Goal: Task Accomplishment & Management: Complete application form

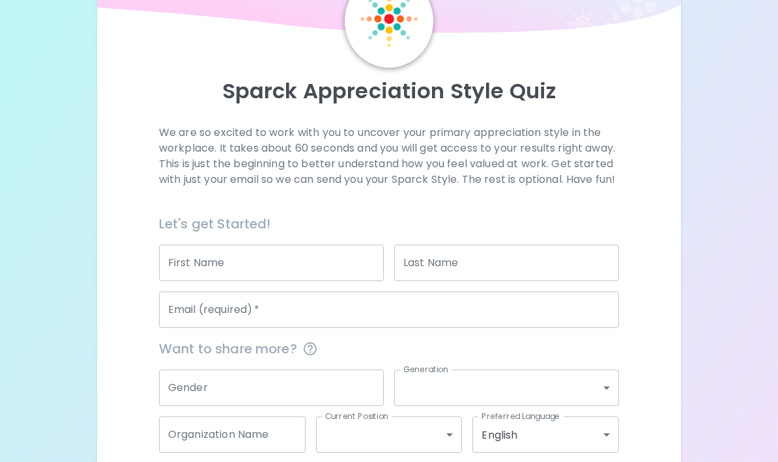
scroll to position [79, 0]
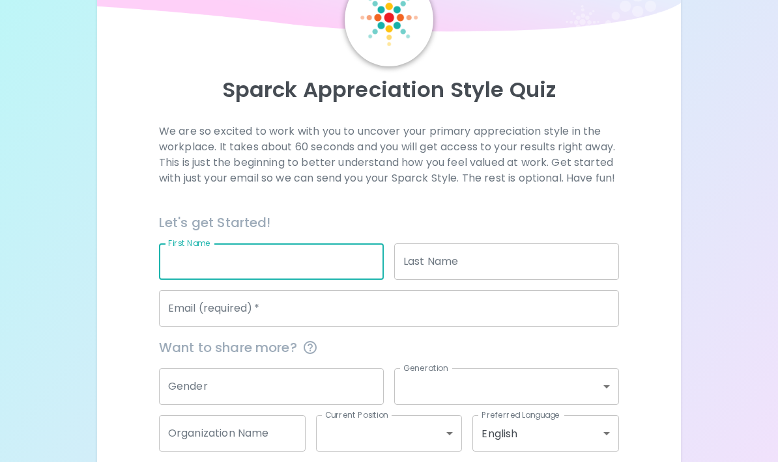
click at [321, 275] on input "First Name" at bounding box center [271, 262] width 225 height 36
type input "[PERSON_NAME]"
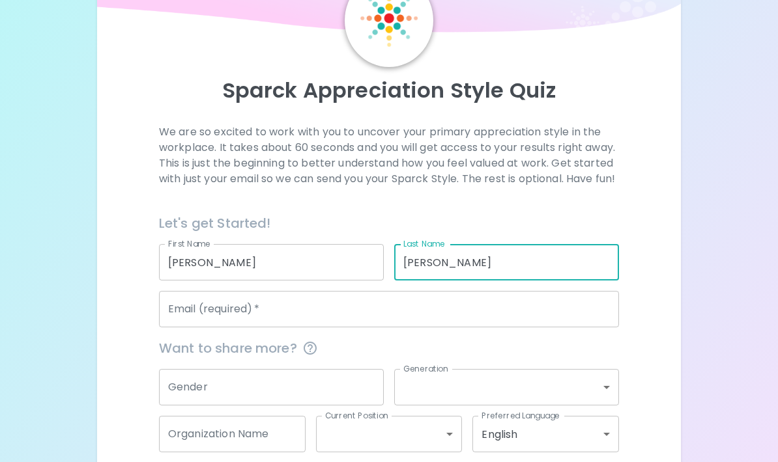
type input "[PERSON_NAME]"
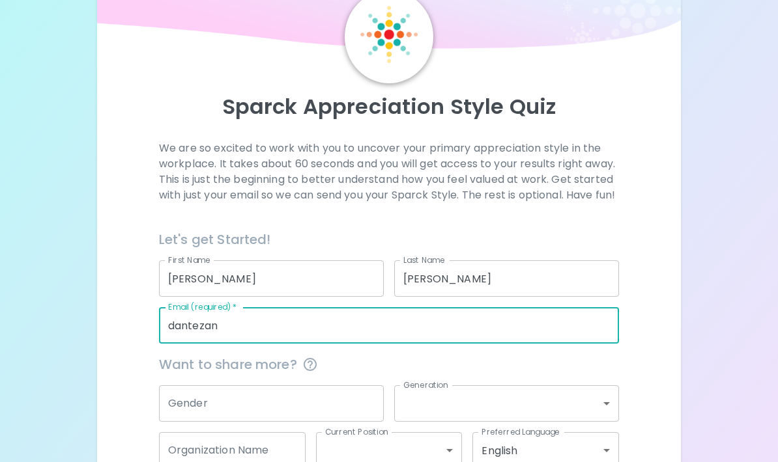
scroll to position [0, 0]
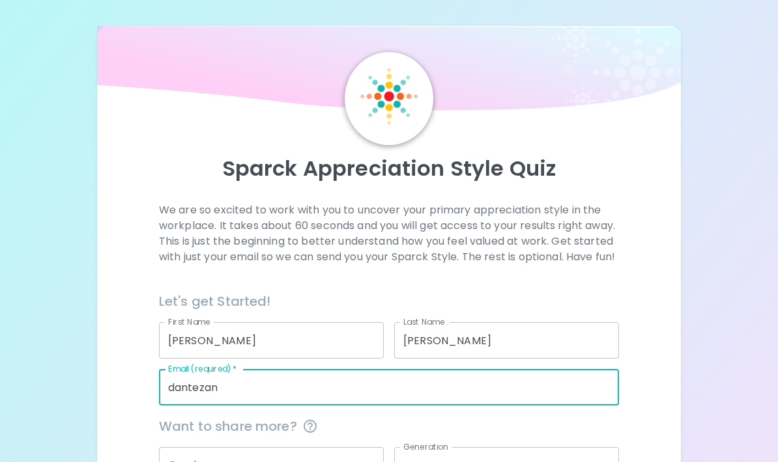
click at [263, 406] on input "dantezan" at bounding box center [389, 387] width 460 height 36
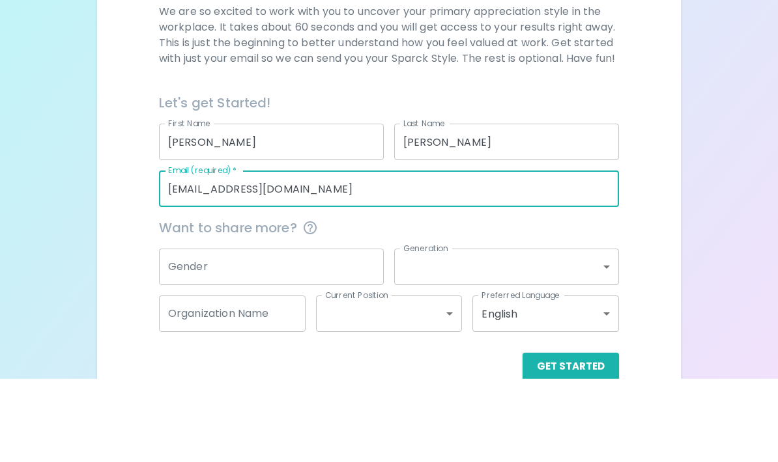
type input "[EMAIL_ADDRESS][DOMAIN_NAME]"
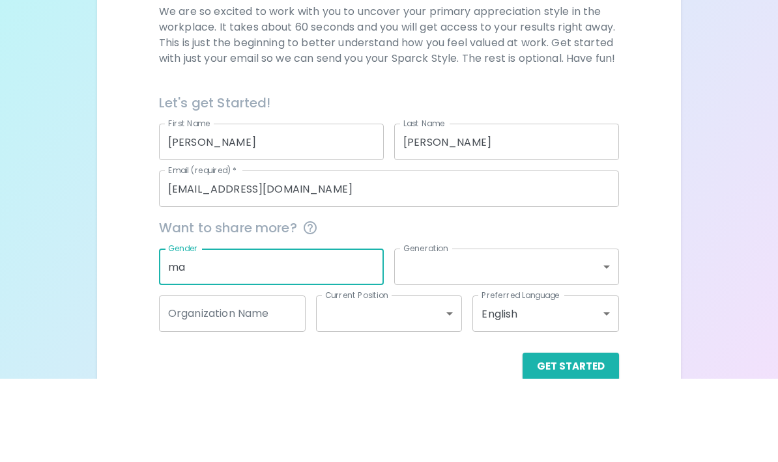
type input "m"
type input "[DEMOGRAPHIC_DATA]"
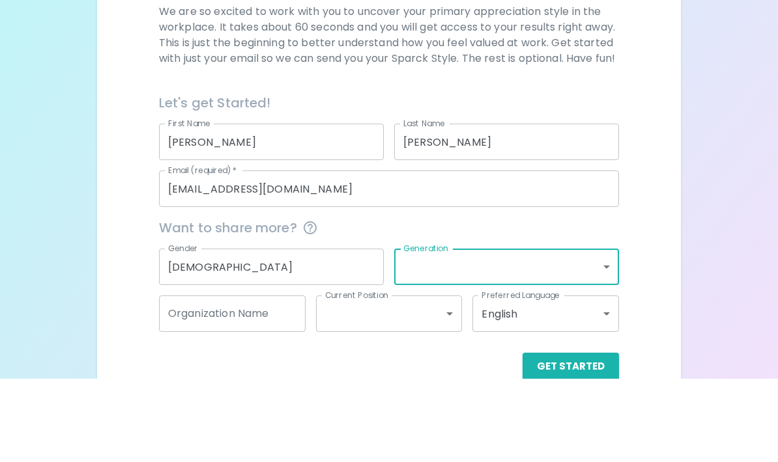
scroll to position [158, 0]
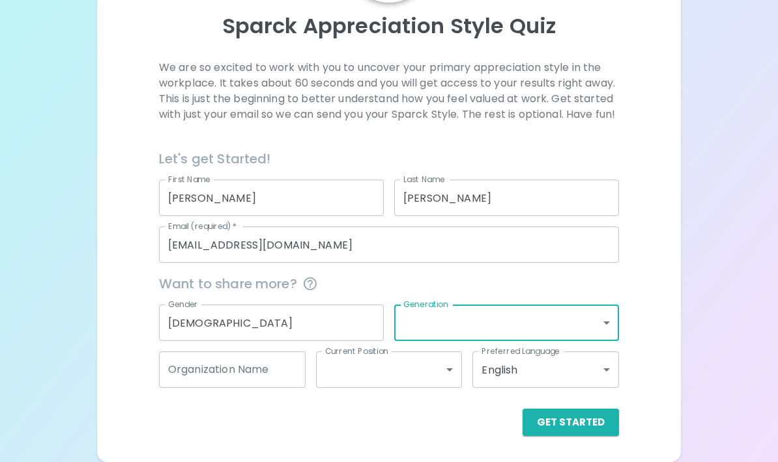
click at [524, 339] on body "Sparck Appreciation Style Quiz We are so excited to work with you to uncover yo…" at bounding box center [389, 159] width 778 height 605
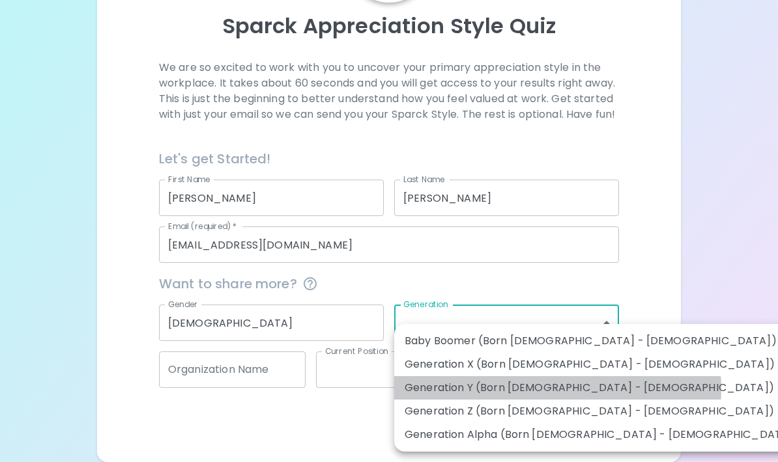
click at [557, 390] on li "Generation Y (Born [DEMOGRAPHIC_DATA] - [DEMOGRAPHIC_DATA])" at bounding box center [601, 388] width 414 height 23
type input "generation_y"
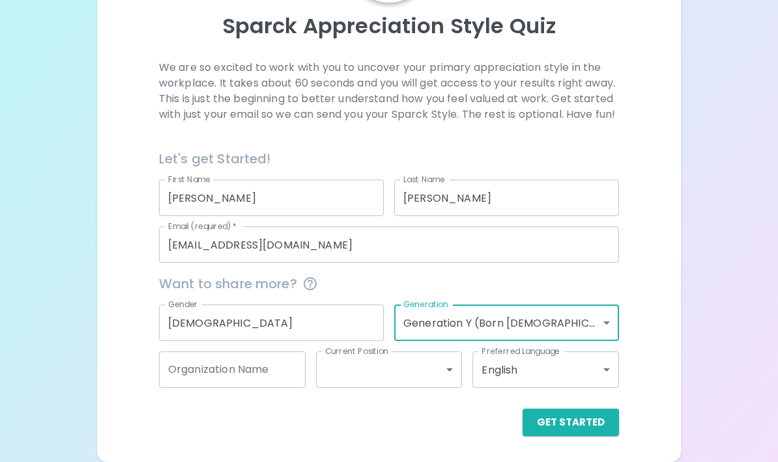
scroll to position [106, 0]
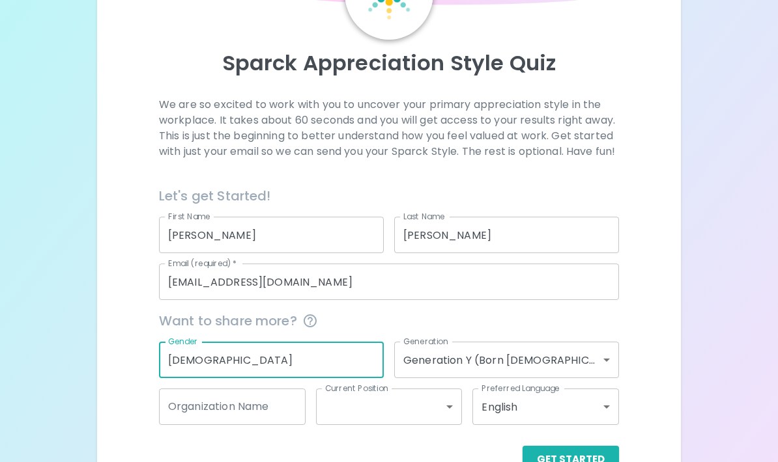
click at [306, 378] on input "[DEMOGRAPHIC_DATA]" at bounding box center [271, 360] width 225 height 36
type input "m"
type input "[DEMOGRAPHIC_DATA]"
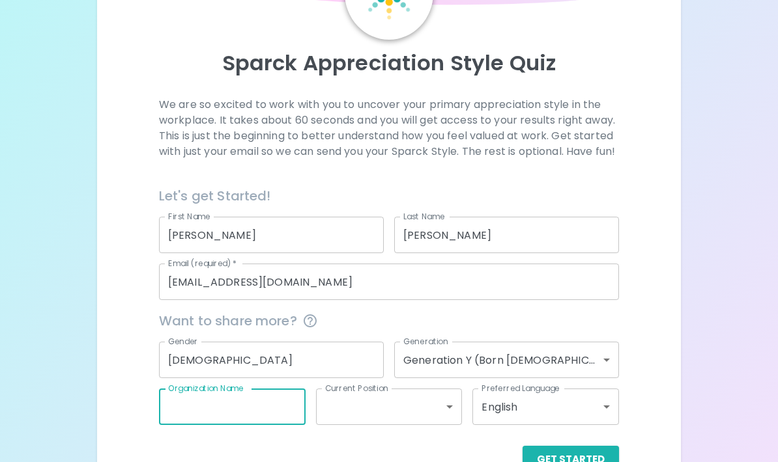
click at [266, 412] on input "Organization Name" at bounding box center [232, 407] width 147 height 36
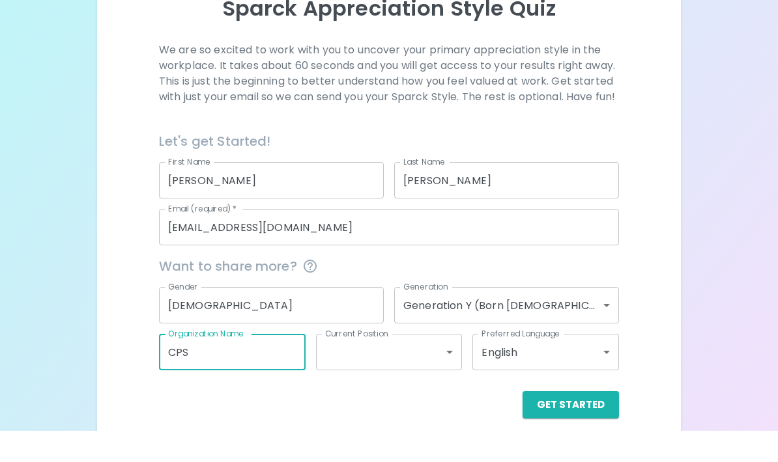
type input "CPS"
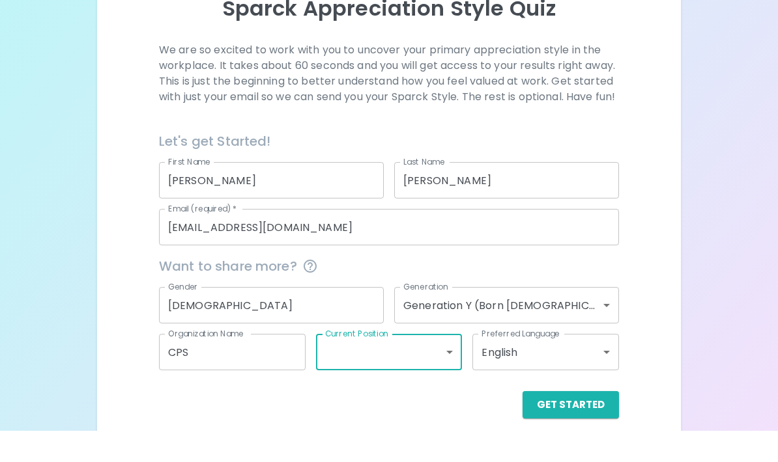
scroll to position [106, 0]
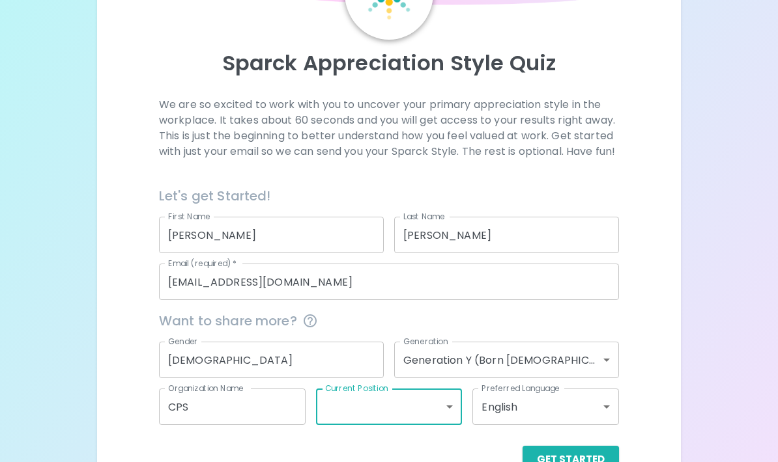
click at [392, 426] on body "Sparck Appreciation Style Quiz We are so excited to work with you to uncover yo…" at bounding box center [389, 196] width 778 height 605
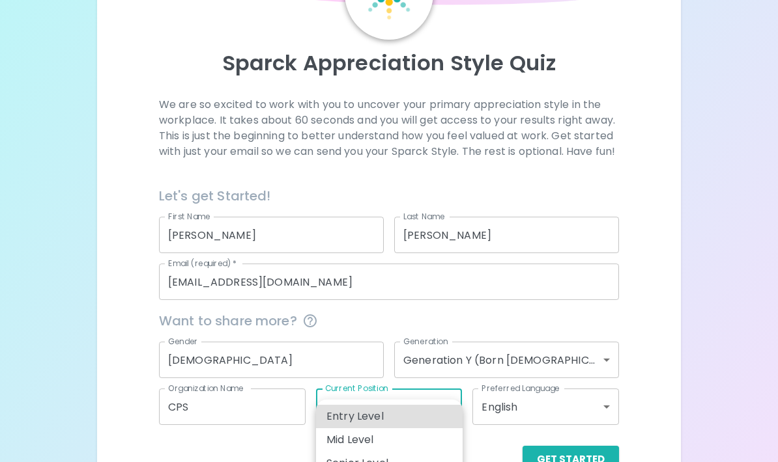
scroll to position [158, 0]
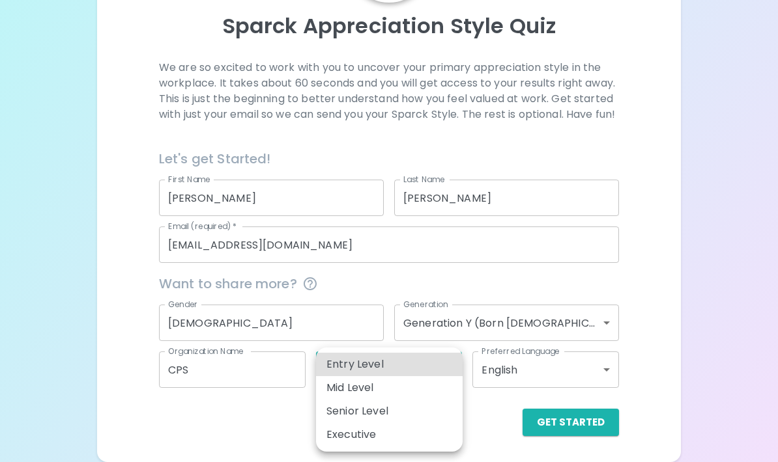
click at [384, 369] on li "Entry Level" at bounding box center [389, 364] width 147 height 23
type input "entry_level"
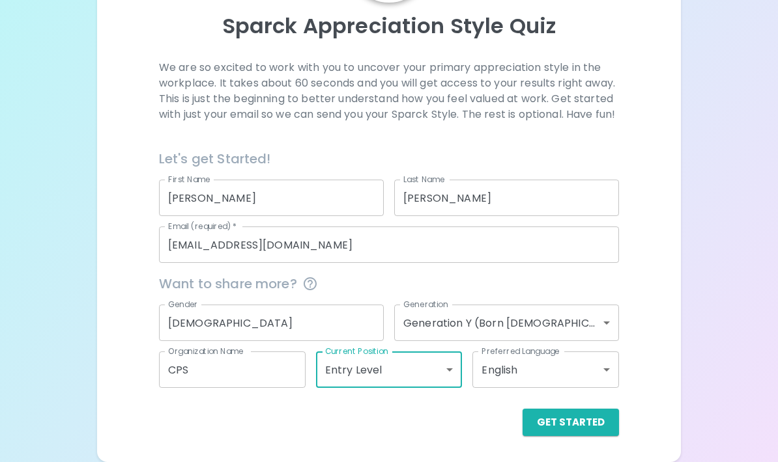
click at [514, 367] on body "Sparck Appreciation Style Quiz We are so excited to work with you to uncover yo…" at bounding box center [389, 159] width 778 height 605
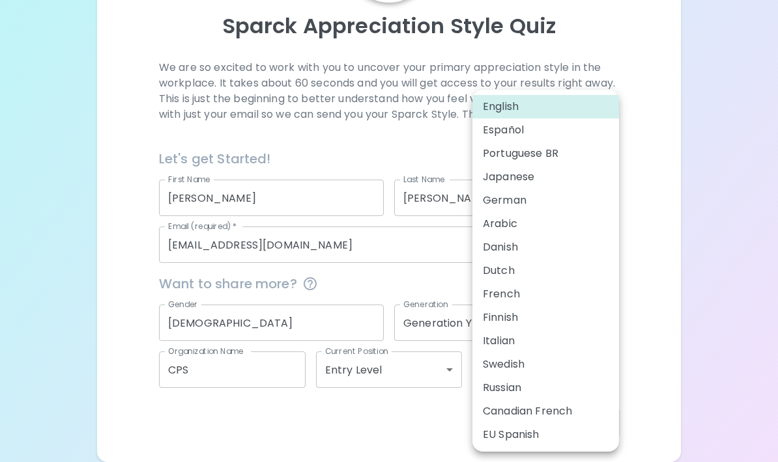
click at [704, 253] on div at bounding box center [389, 231] width 778 height 462
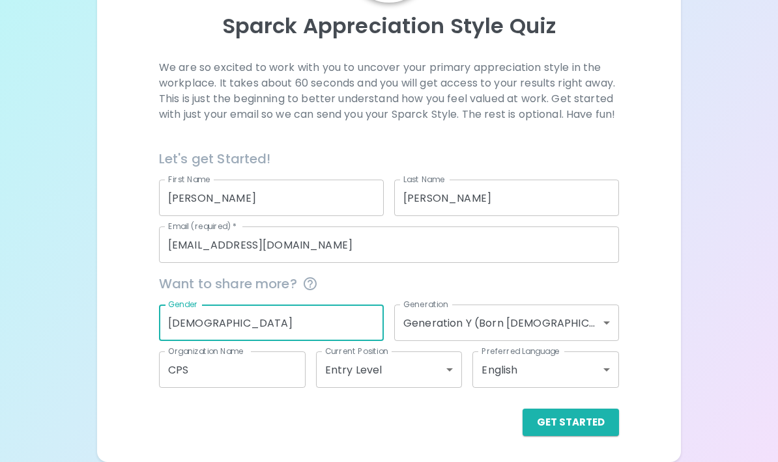
click at [195, 318] on input "[DEMOGRAPHIC_DATA]" at bounding box center [271, 323] width 225 height 36
type input "[DEMOGRAPHIC_DATA]"
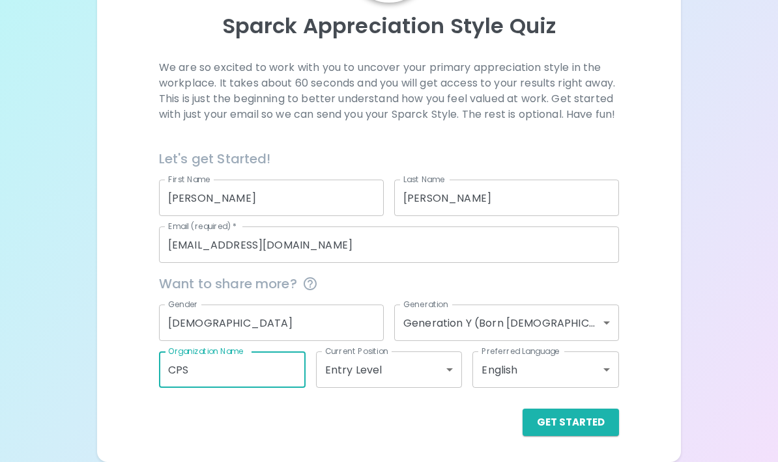
drag, startPoint x: 200, startPoint y: 365, endPoint x: 200, endPoint y: 281, distance: 83.4
click at [200, 352] on input "CPS" at bounding box center [232, 370] width 147 height 36
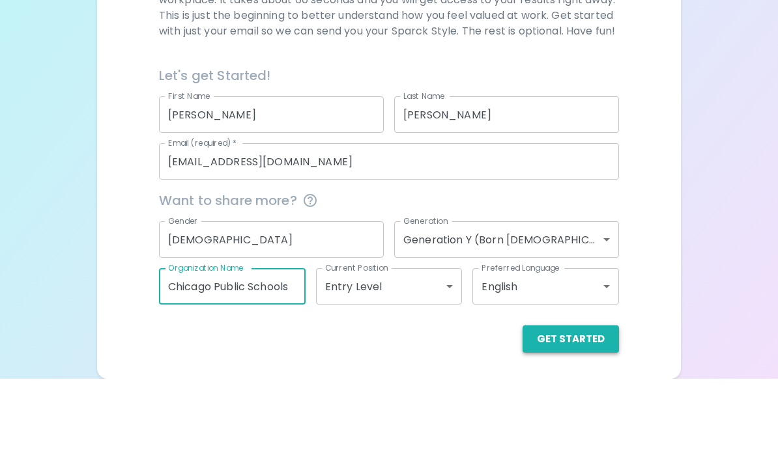
type input "Chicago Public Schools"
click at [573, 409] on button "Get Started" at bounding box center [570, 422] width 96 height 27
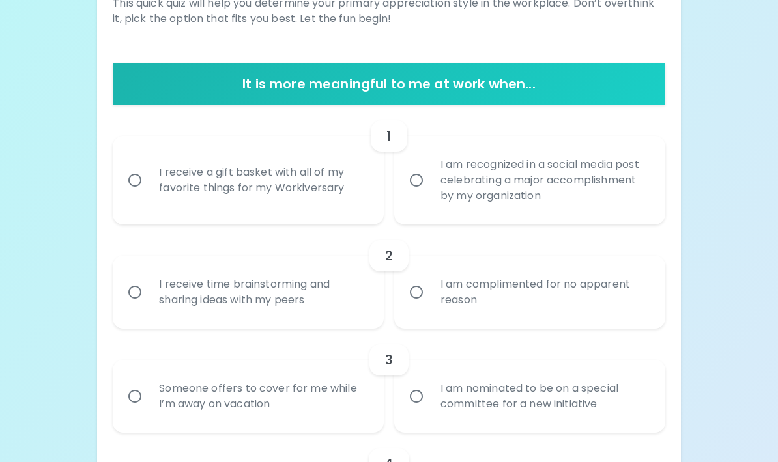
scroll to position [212, 0]
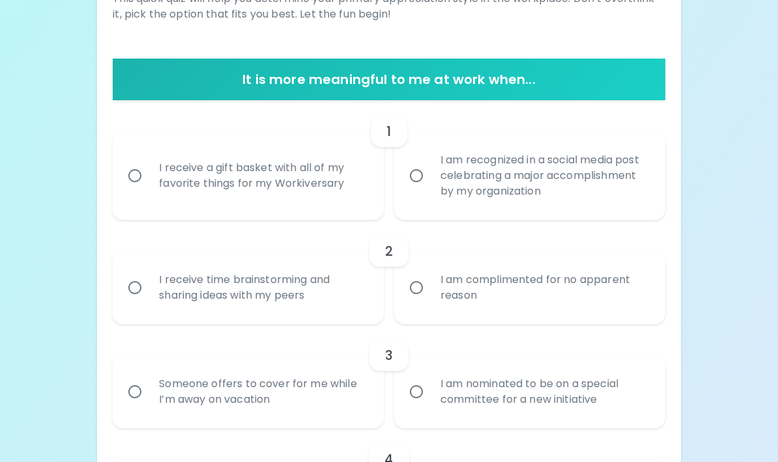
click at [256, 173] on div "I receive a gift basket with all of my favorite things for my Workiversary" at bounding box center [263, 176] width 228 height 63
click at [149, 173] on input "I receive a gift basket with all of my favorite things for my Workiversary" at bounding box center [134, 175] width 27 height 27
radio input "true"
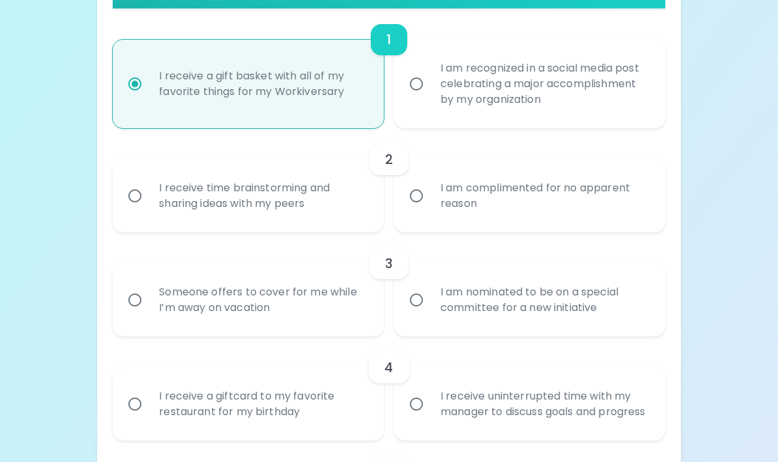
scroll to position [311, 0]
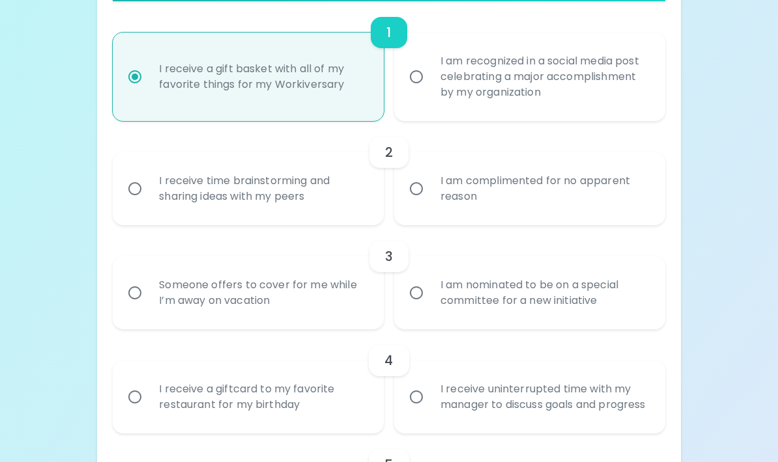
click at [292, 190] on div "I receive time brainstorming and sharing ideas with my peers" at bounding box center [263, 189] width 228 height 63
click at [149, 190] on input "I receive time brainstorming and sharing ideas with my peers" at bounding box center [134, 188] width 27 height 27
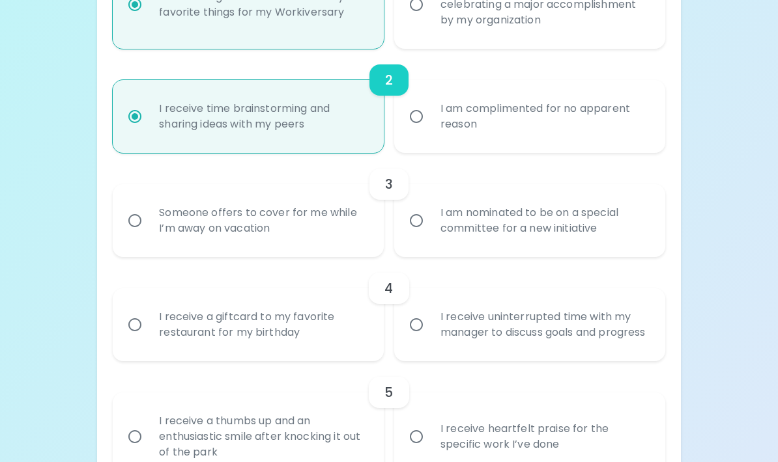
scroll to position [414, 0]
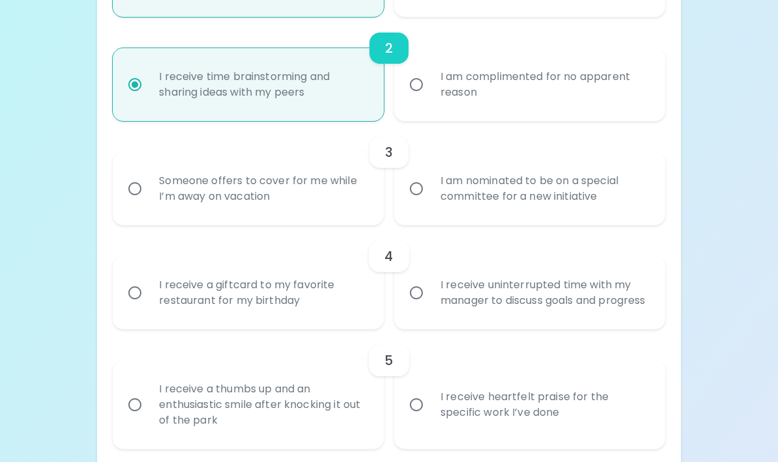
click at [482, 180] on div "I am nominated to be on a special committee for a new initiative" at bounding box center [544, 189] width 228 height 63
click at [430, 180] on input "I am nominated to be on a special committee for a new initiative" at bounding box center [416, 189] width 27 height 27
radio input "true"
radio input "false"
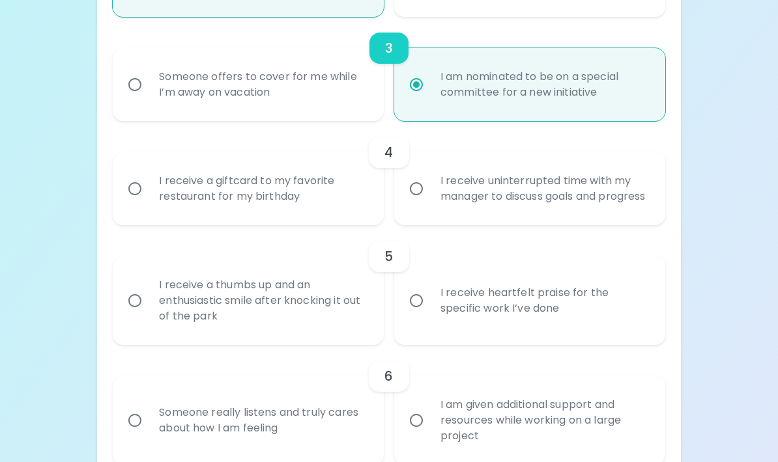
scroll to position [536, 0]
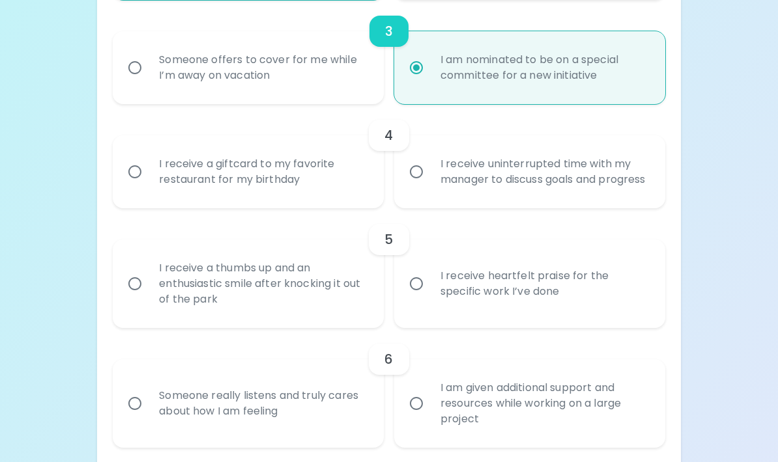
click at [461, 182] on div "I receive uninterrupted time with my manager to discuss goals and progress" at bounding box center [544, 172] width 228 height 63
click at [430, 182] on input "I receive uninterrupted time with my manager to discuss goals and progress" at bounding box center [416, 171] width 27 height 27
radio input "false"
radio input "true"
radio input "false"
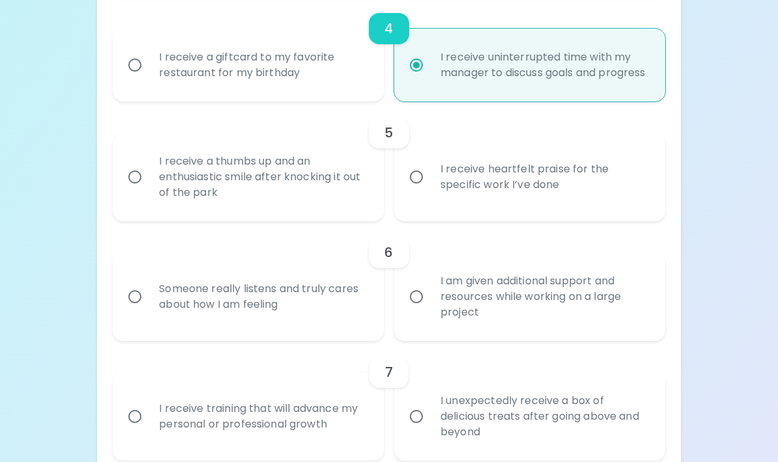
scroll to position [644, 0]
click at [253, 96] on div "I receive a giftcard to my favorite restaurant for my birthday" at bounding box center [263, 64] width 228 height 63
click at [149, 78] on input "I receive a giftcard to my favorite restaurant for my birthday" at bounding box center [134, 64] width 27 height 27
radio input "false"
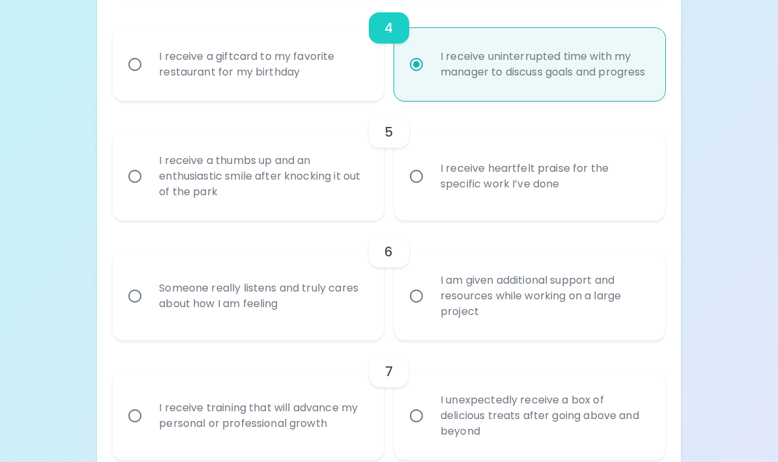
radio input "false"
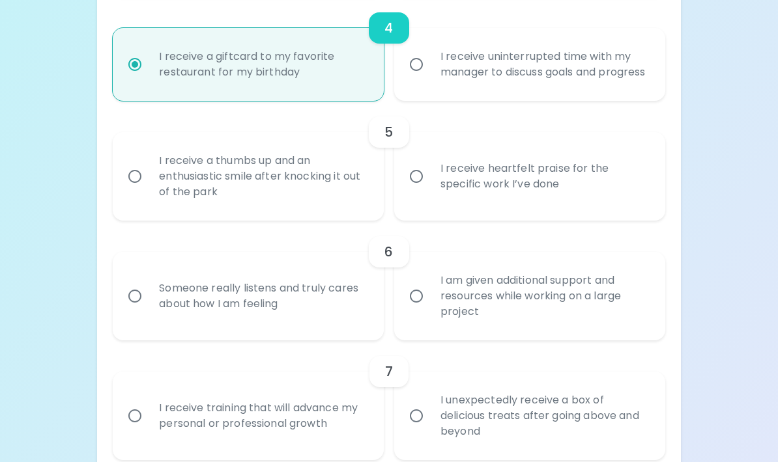
click at [481, 91] on div "I receive uninterrupted time with my manager to discuss goals and progress" at bounding box center [544, 64] width 228 height 63
click at [430, 78] on input "I receive uninterrupted time with my manager to discuss goals and progress" at bounding box center [416, 64] width 27 height 27
radio input "false"
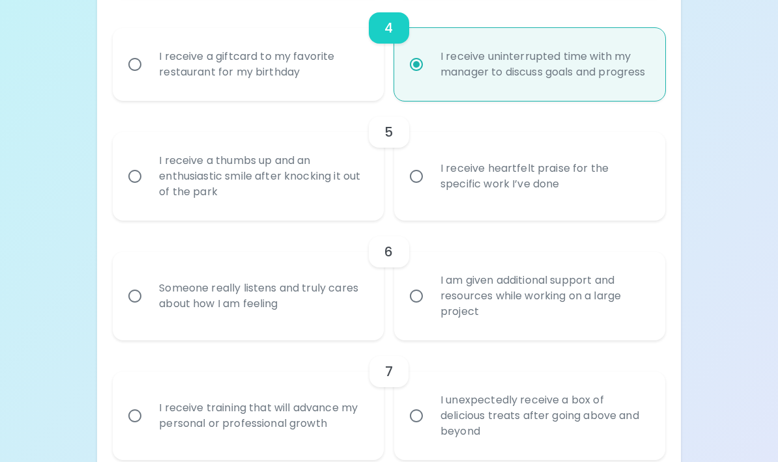
click at [281, 85] on div "I receive a giftcard to my favorite restaurant for my birthday" at bounding box center [263, 64] width 228 height 63
click at [149, 78] on input "I receive a giftcard to my favorite restaurant for my birthday" at bounding box center [134, 64] width 27 height 27
radio input "false"
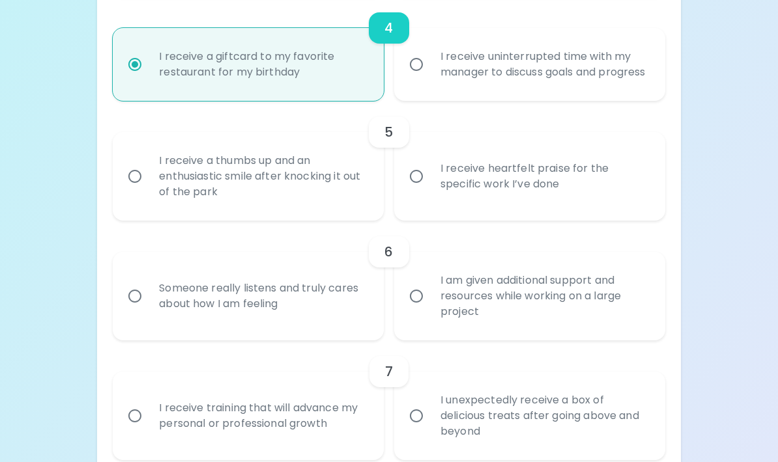
click at [430, 78] on div "I receive uninterrupted time with my manager to discuss goals and progress" at bounding box center [544, 64] width 228 height 63
click at [430, 78] on input "I receive uninterrupted time with my manager to discuss goals and progress" at bounding box center [416, 64] width 27 height 27
radio input "false"
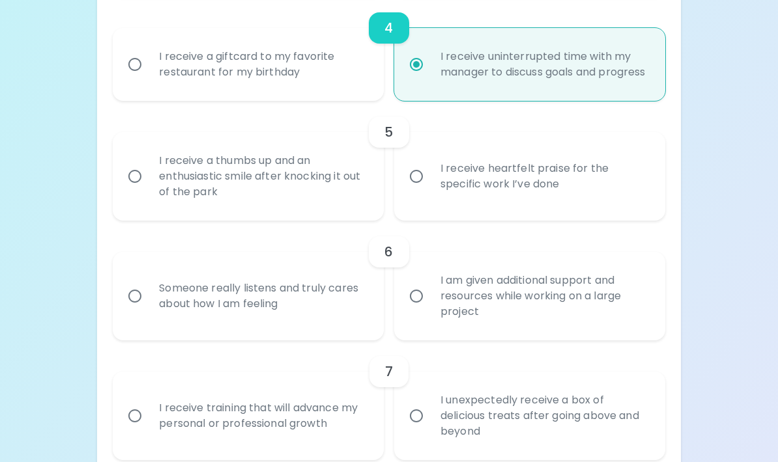
click at [418, 184] on input "I receive heartfelt praise for the specific work I’ve done" at bounding box center [416, 176] width 27 height 27
radio input "false"
radio input "true"
radio input "false"
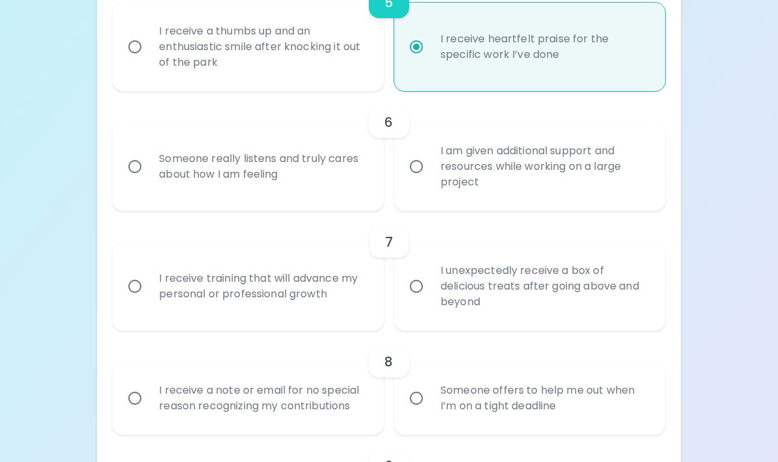
scroll to position [773, 0]
click at [281, 183] on div "Someone really listens and truly cares about how I am feeling" at bounding box center [263, 166] width 228 height 63
click at [149, 180] on input "Someone really listens and truly cares about how I am feeling" at bounding box center [134, 166] width 27 height 27
radio input "false"
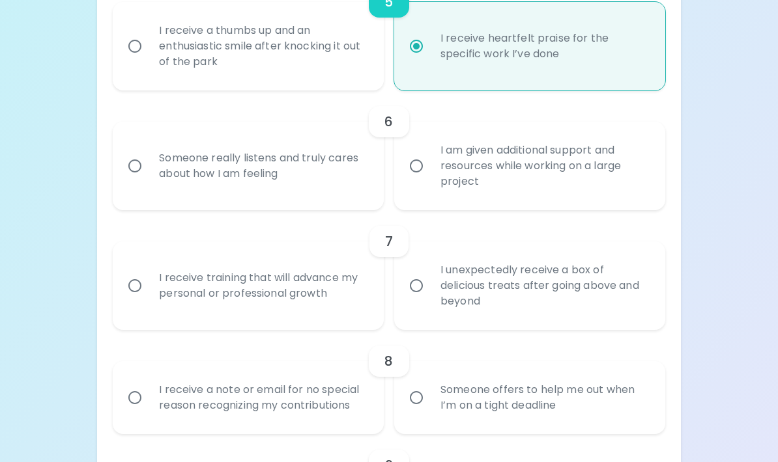
radio input "false"
radio input "true"
radio input "false"
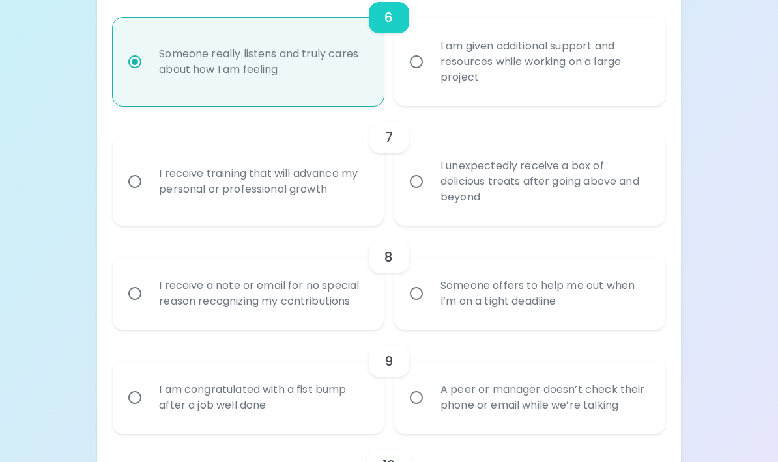
click at [481, 94] on div "I am given additional support and resources while working on a large project" at bounding box center [544, 62] width 228 height 78
click at [430, 76] on input "I am given additional support and resources while working on a large project" at bounding box center [416, 62] width 27 height 27
radio input "false"
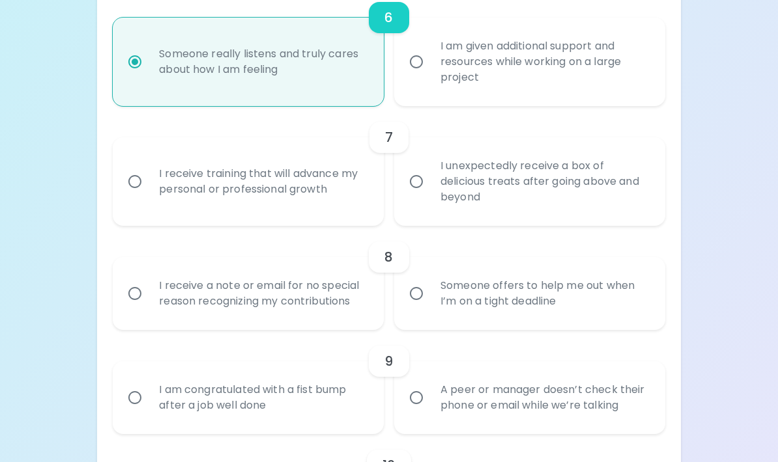
radio input "false"
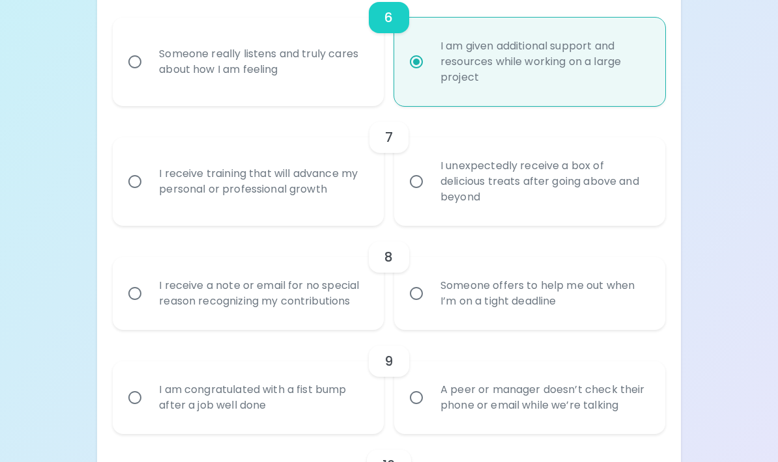
scroll to position [878, 0]
click at [313, 197] on div "I receive training that will advance my personal or professional growth" at bounding box center [263, 181] width 228 height 63
click at [149, 195] on input "I receive training that will advance my personal or professional growth" at bounding box center [134, 181] width 27 height 27
radio input "false"
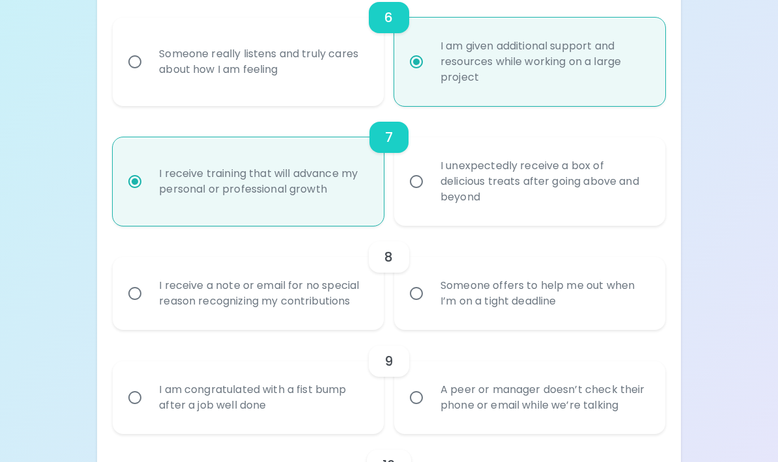
radio input "false"
radio input "true"
radio input "false"
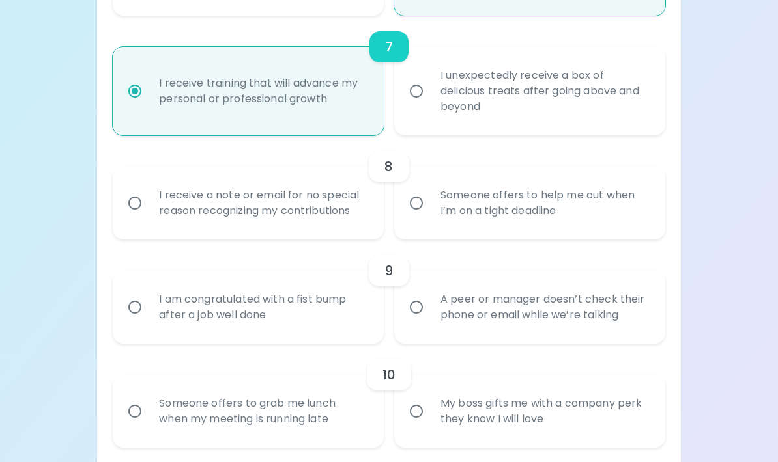
scroll to position [982, 0]
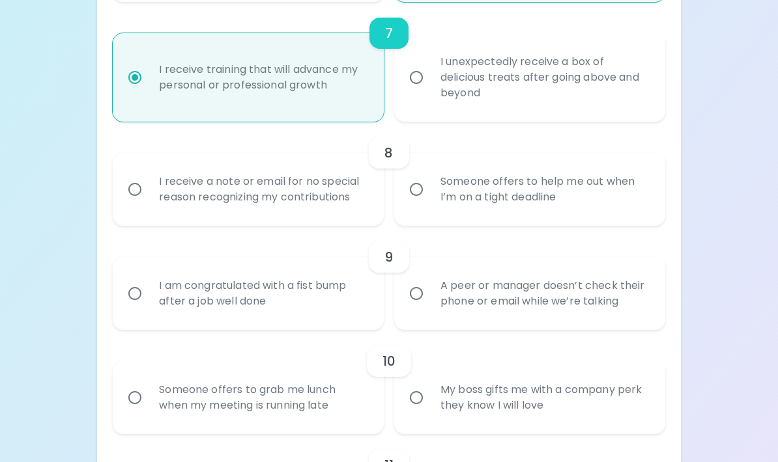
click at [439, 212] on div "Someone offers to help me out when I’m on a tight deadline" at bounding box center [544, 190] width 228 height 63
click at [430, 204] on input "Someone offers to help me out when I’m on a tight deadline" at bounding box center [416, 190] width 27 height 27
radio input "false"
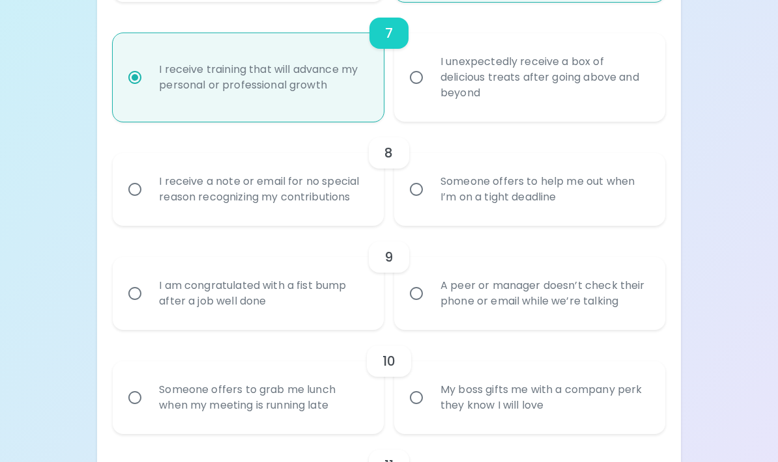
radio input "false"
radio input "true"
radio input "false"
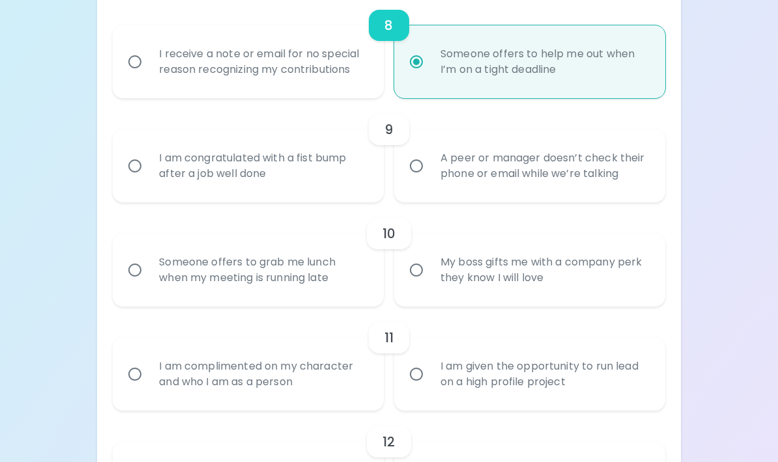
scroll to position [1110, 0]
click at [331, 189] on div "I am congratulated with a fist bump after a job well done" at bounding box center [263, 166] width 228 height 63
click at [149, 180] on input "I am congratulated with a fist bump after a job well done" at bounding box center [134, 165] width 27 height 27
radio input "false"
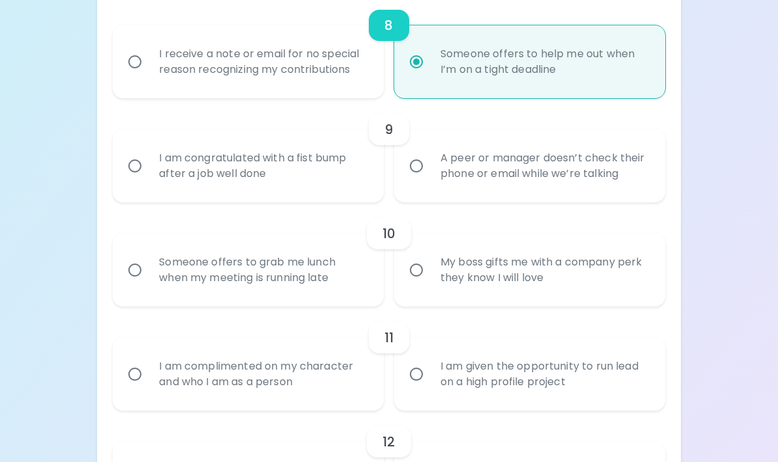
radio input "false"
radio input "true"
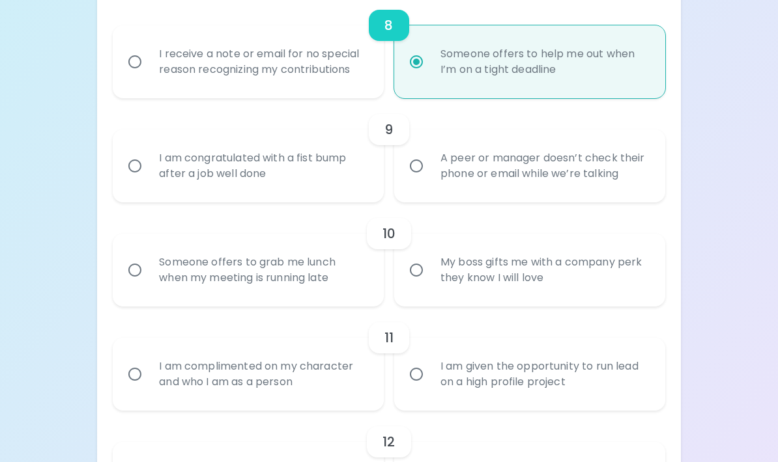
radio input "false"
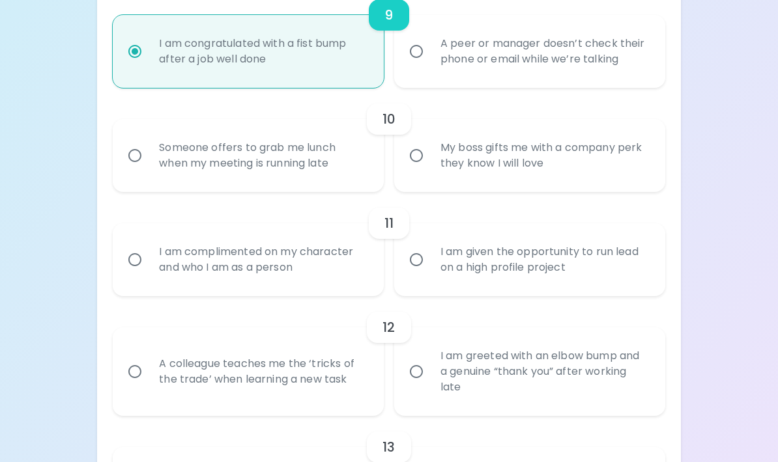
scroll to position [1225, 0]
click at [472, 187] on div "My boss gifts me with a company perk they know I will love" at bounding box center [544, 155] width 228 height 63
click at [430, 169] on input "My boss gifts me with a company perk they know I will love" at bounding box center [416, 155] width 27 height 27
radio input "false"
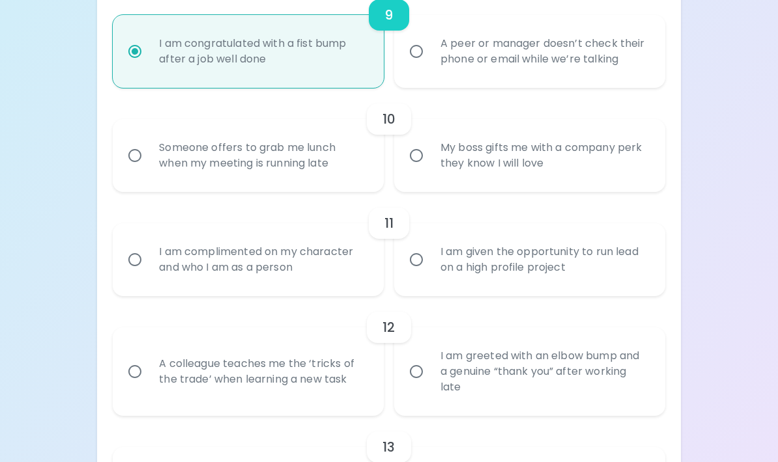
radio input "false"
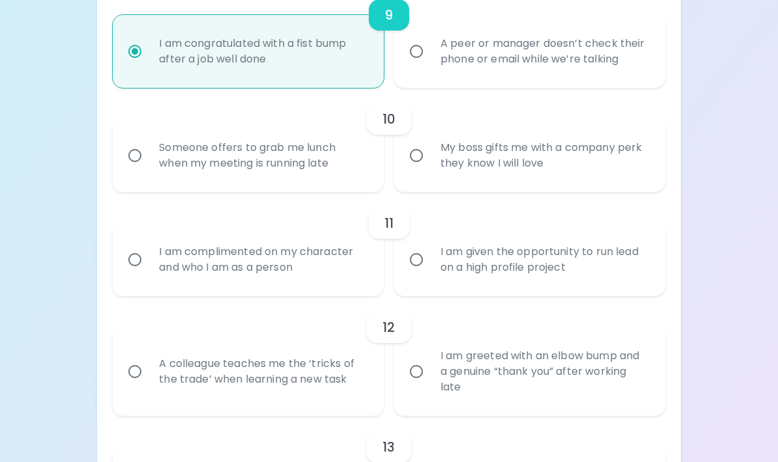
radio input "true"
radio input "false"
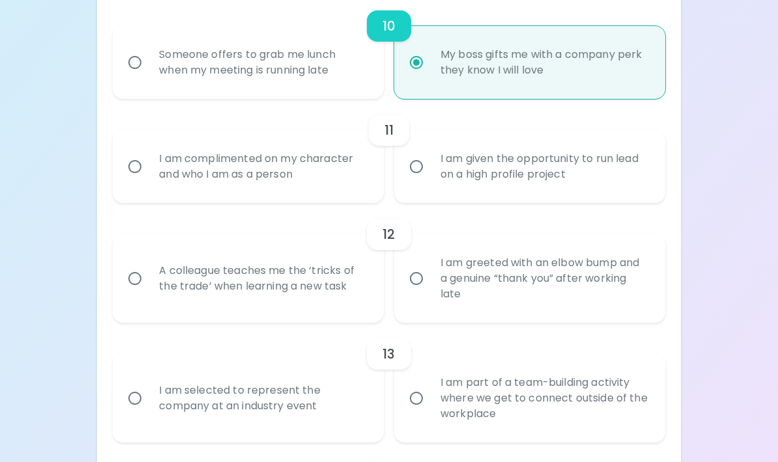
scroll to position [1329, 0]
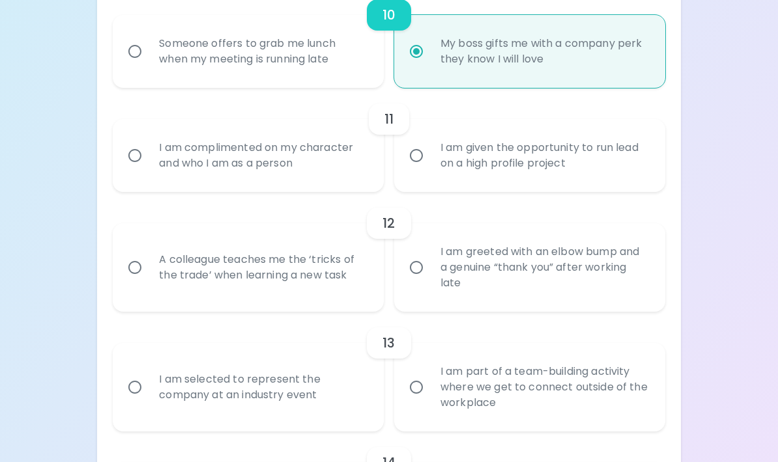
click at [433, 182] on div "I am given the opportunity to run lead on a high profile project" at bounding box center [544, 155] width 228 height 63
click at [430, 169] on input "I am given the opportunity to run lead on a high profile project" at bounding box center [416, 155] width 27 height 27
radio input "false"
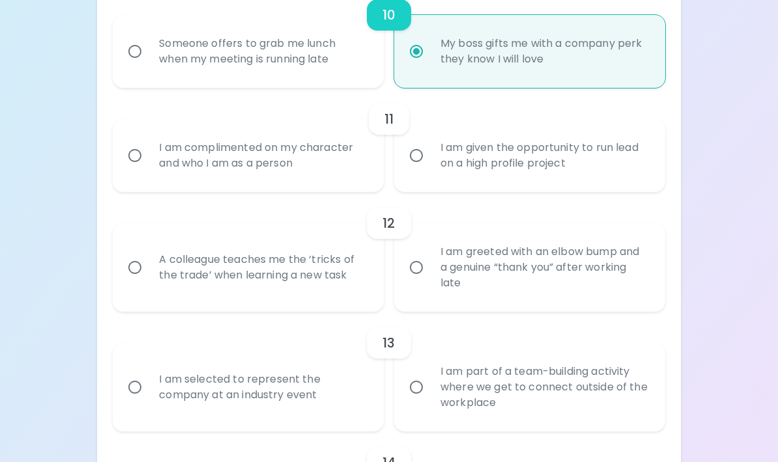
radio input "false"
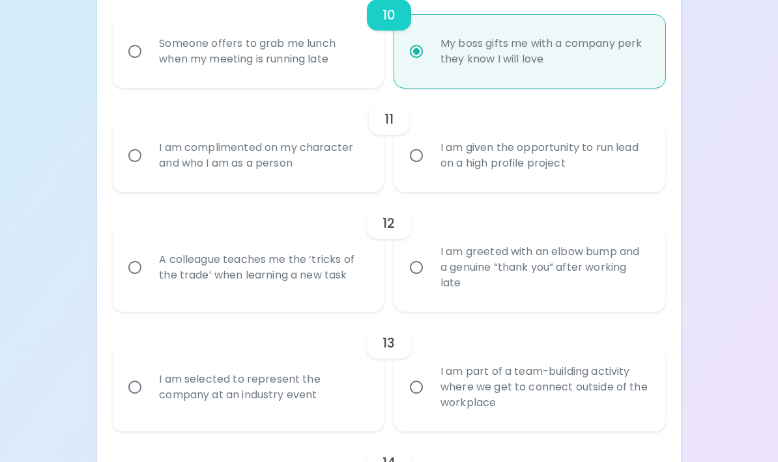
radio input "true"
radio input "false"
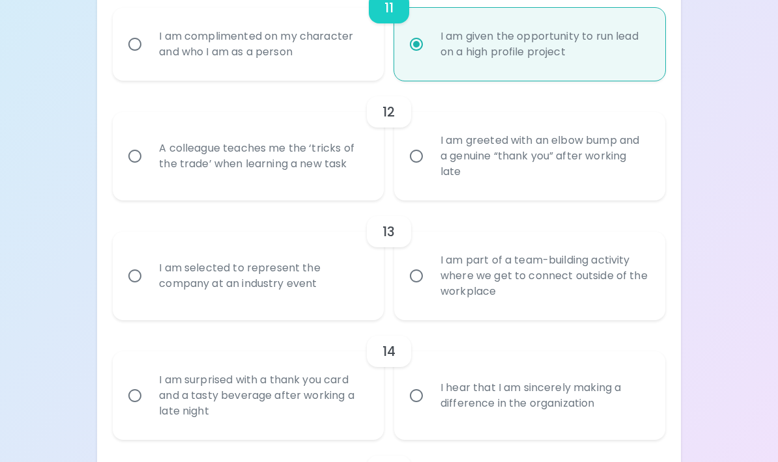
scroll to position [1441, 0]
click at [365, 167] on div "A colleague teaches me the ‘tricks of the trade’ when learning a new task" at bounding box center [263, 155] width 228 height 63
click at [149, 167] on input "A colleague teaches me the ‘tricks of the trade’ when learning a new task" at bounding box center [134, 155] width 27 height 27
radio input "false"
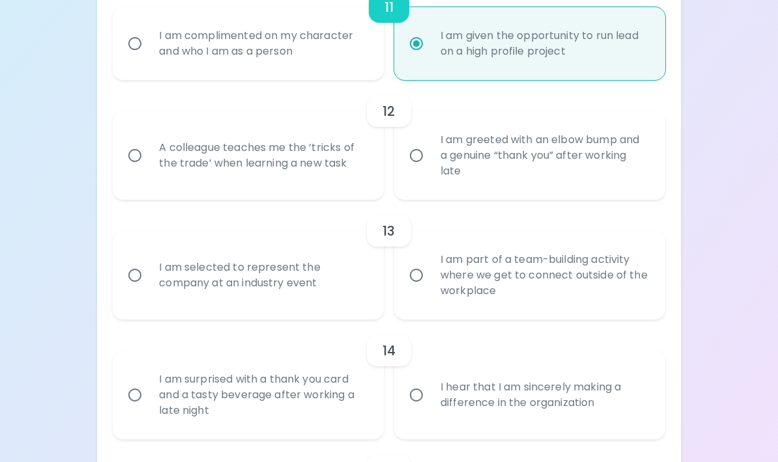
radio input "false"
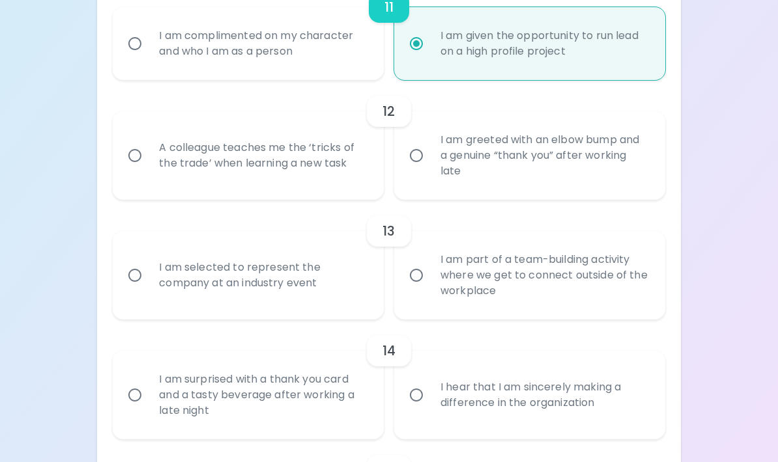
radio input "false"
radio input "true"
radio input "false"
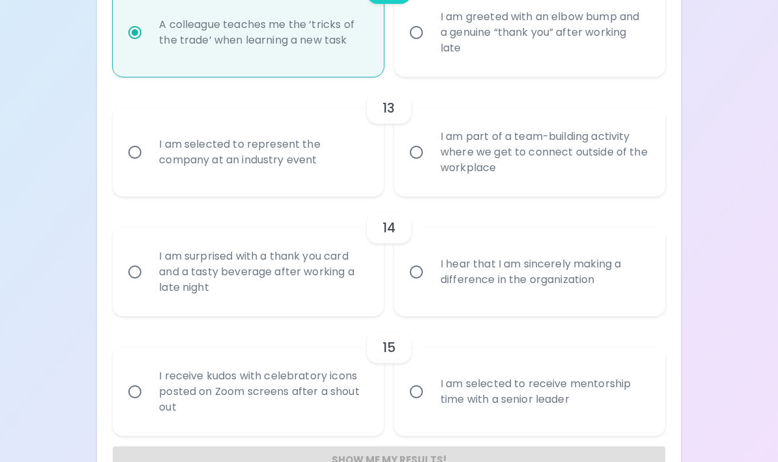
scroll to position [1565, 0]
click at [287, 175] on div "I am selected to represent the company at an industry event" at bounding box center [263, 152] width 228 height 63
click at [149, 165] on input "I am selected to represent the company at an industry event" at bounding box center [134, 151] width 27 height 27
radio input "false"
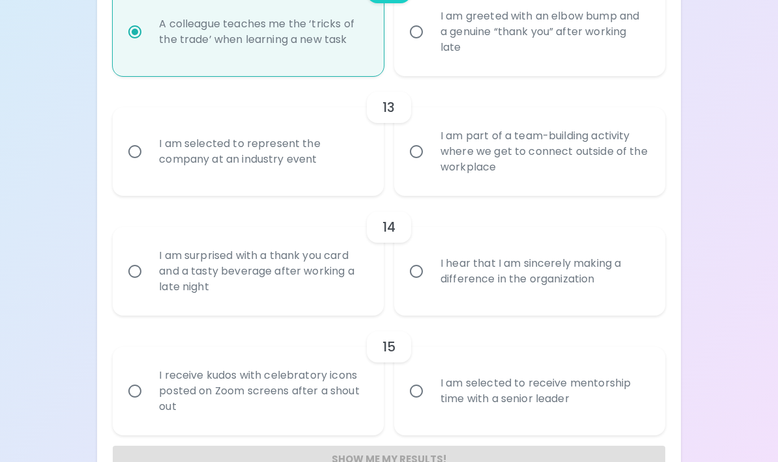
radio input "false"
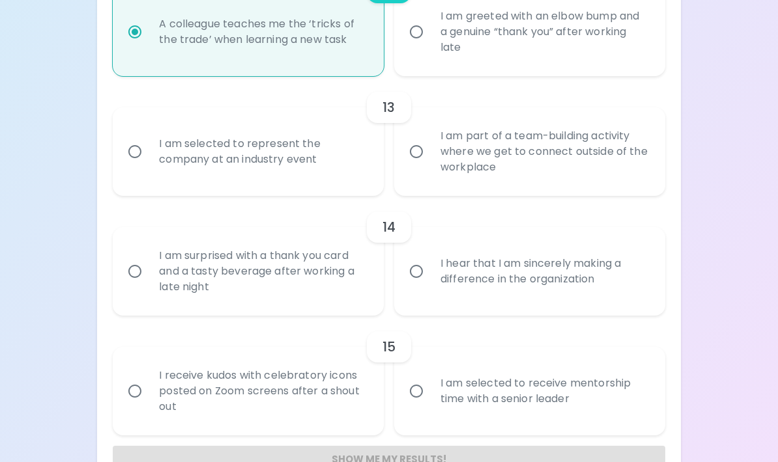
radio input "false"
radio input "true"
radio input "false"
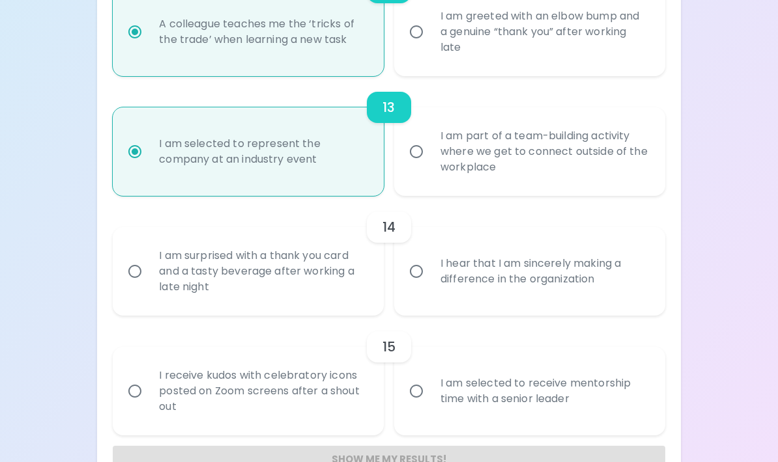
scroll to position [1617, 0]
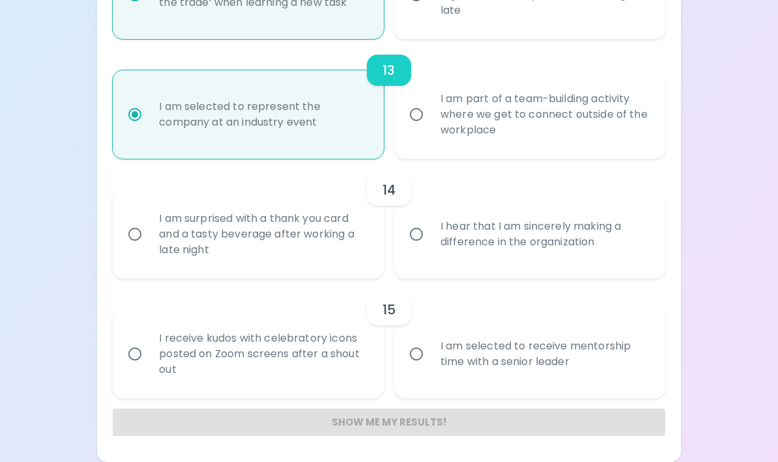
click at [315, 225] on div "I am surprised with a thank you card and a tasty beverage after working a late …" at bounding box center [263, 234] width 228 height 78
click at [149, 225] on input "I am surprised with a thank you card and a tasty beverage after working a late …" at bounding box center [134, 234] width 27 height 27
radio input "false"
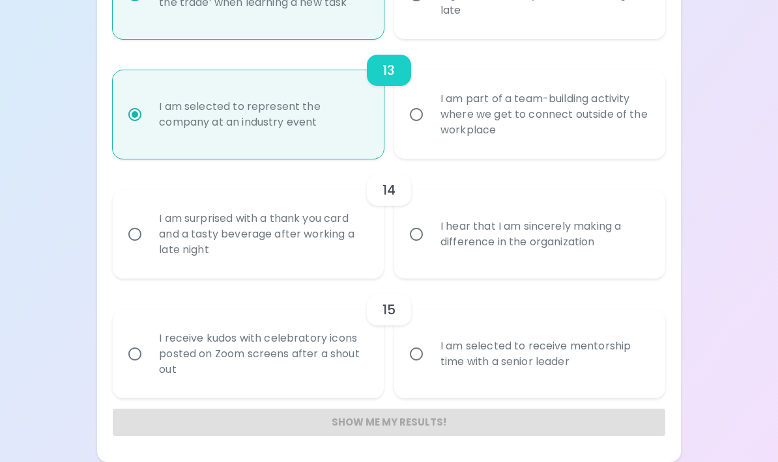
radio input "false"
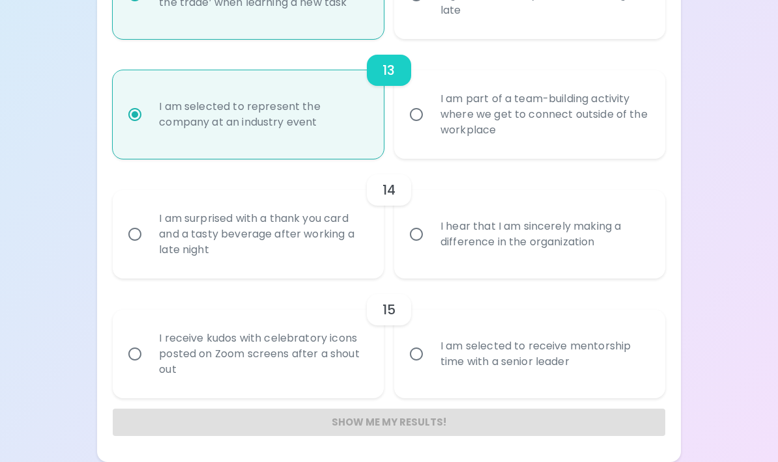
radio input "false"
radio input "true"
radio input "false"
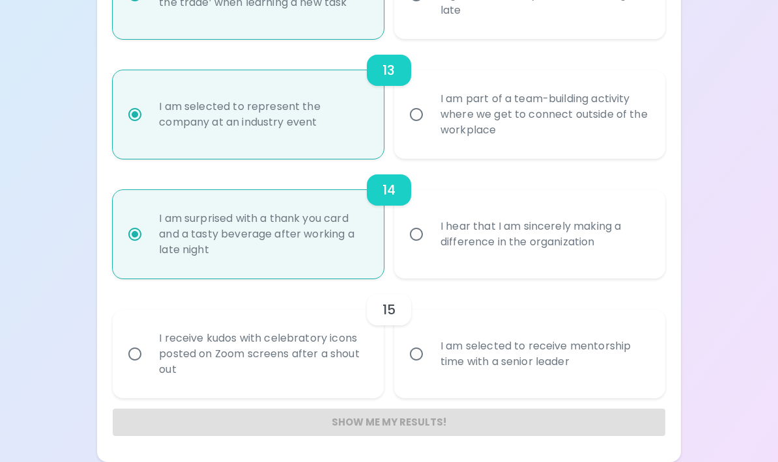
click at [547, 357] on div "I am selected to receive mentorship time with a senior leader" at bounding box center [544, 354] width 228 height 63
click at [430, 357] on input "I am selected to receive mentorship time with a senior leader" at bounding box center [416, 354] width 27 height 27
radio input "false"
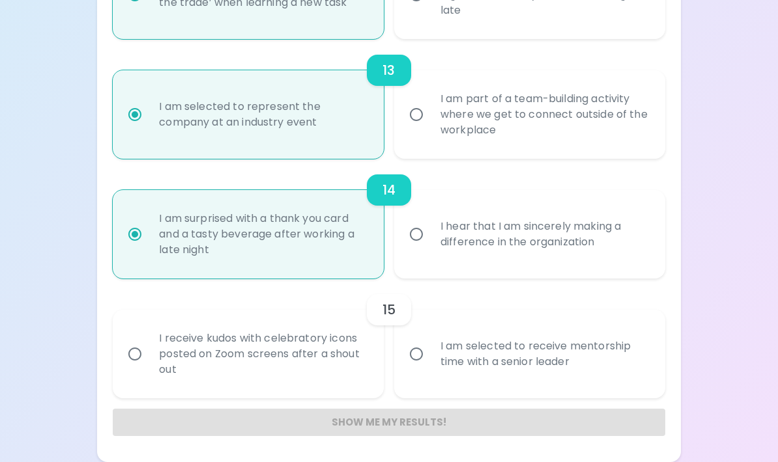
radio input "false"
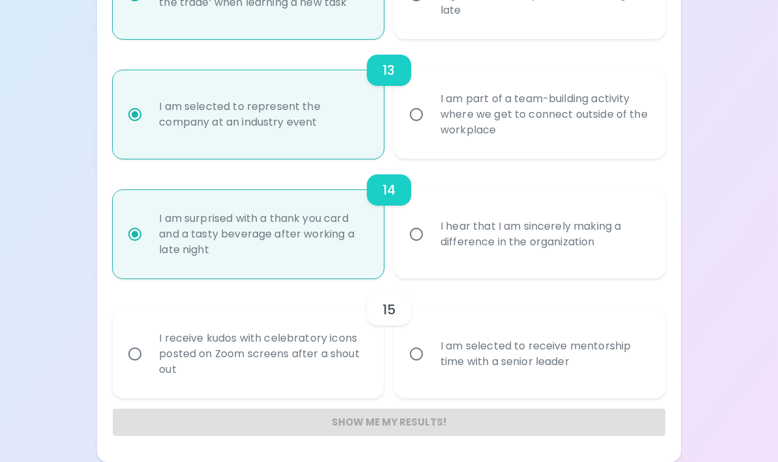
radio input "false"
radio input "true"
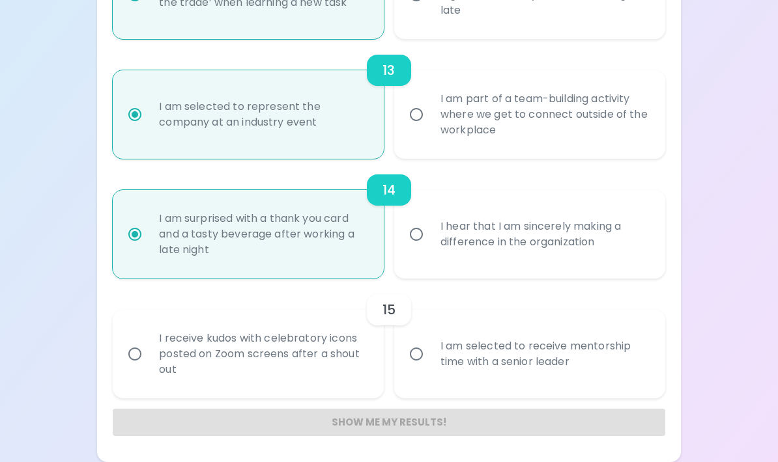
radio input "false"
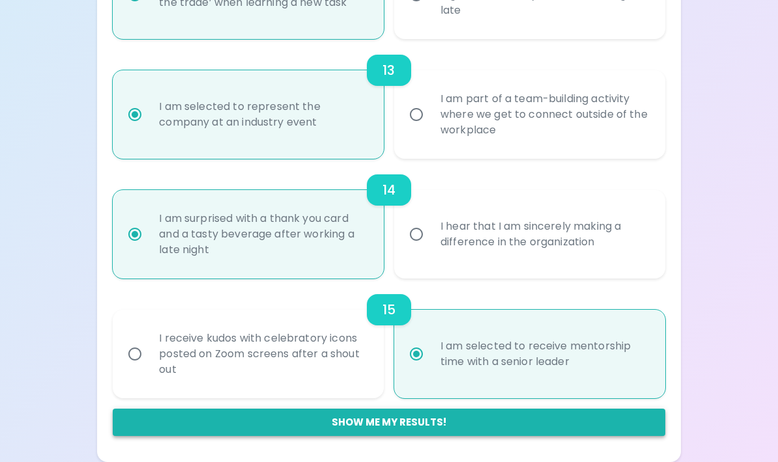
click at [451, 422] on button "Show me my results!" at bounding box center [389, 422] width 552 height 27
radio input "false"
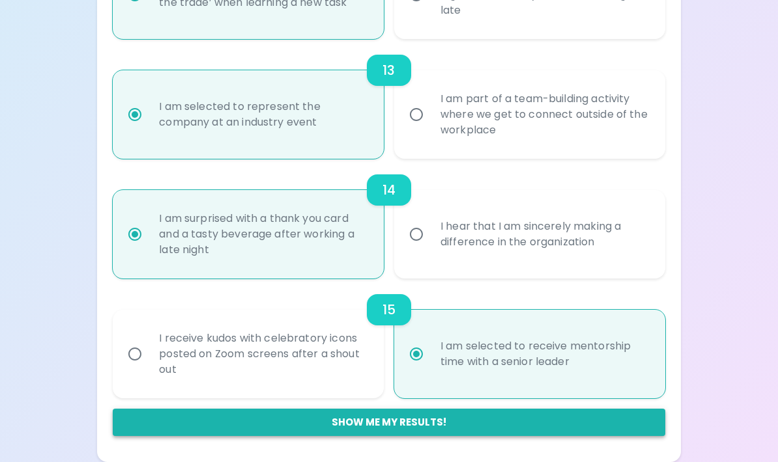
radio input "false"
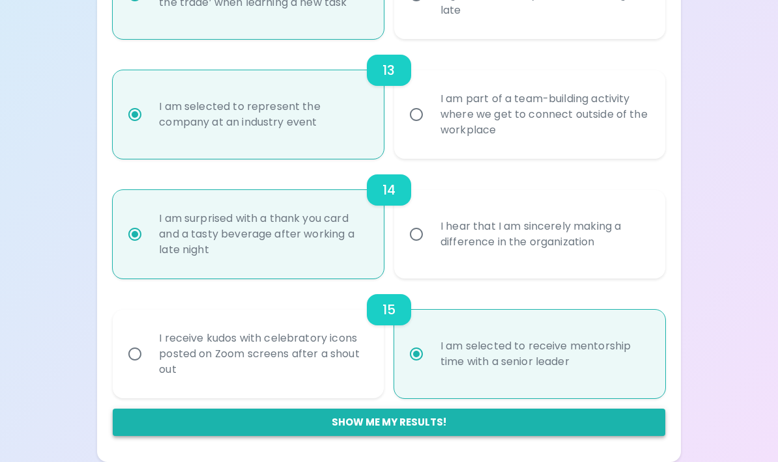
radio input "false"
radio input "true"
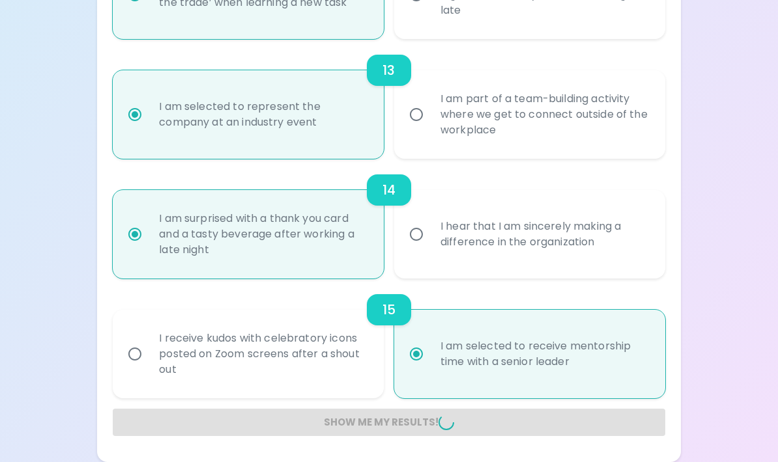
radio input "false"
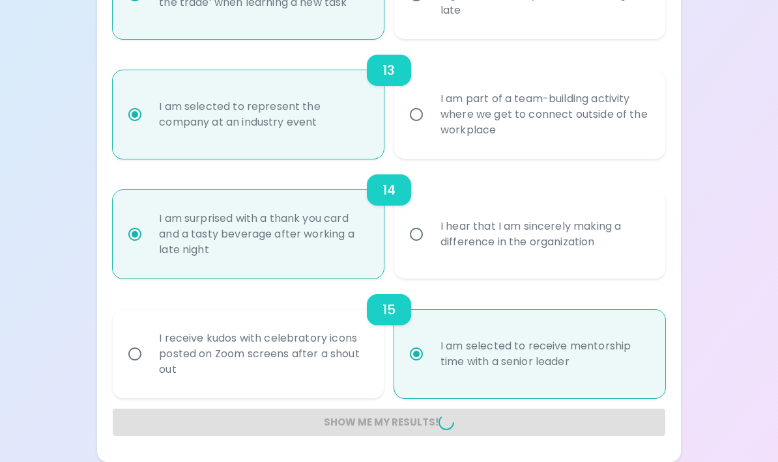
radio input "false"
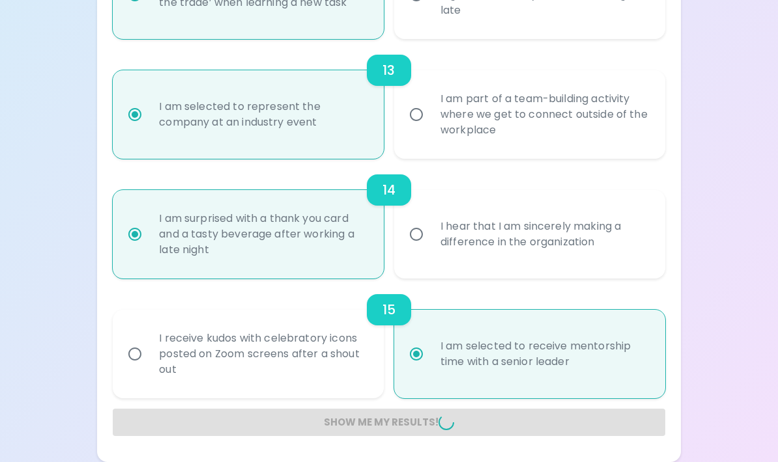
radio input "false"
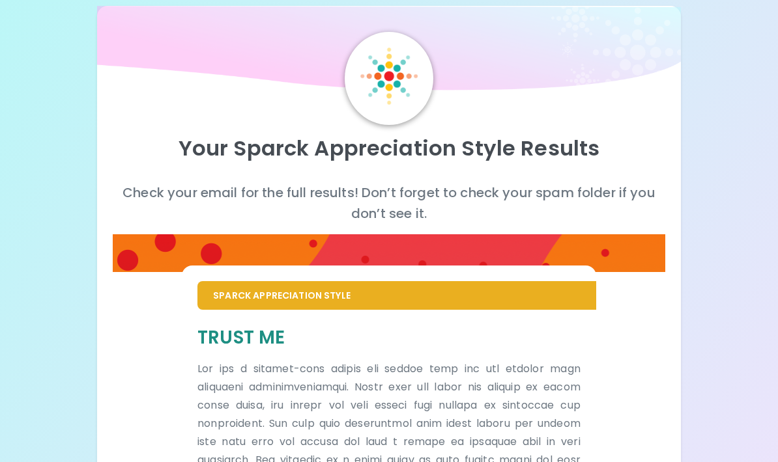
scroll to position [0, 0]
